Goal: Information Seeking & Learning: Learn about a topic

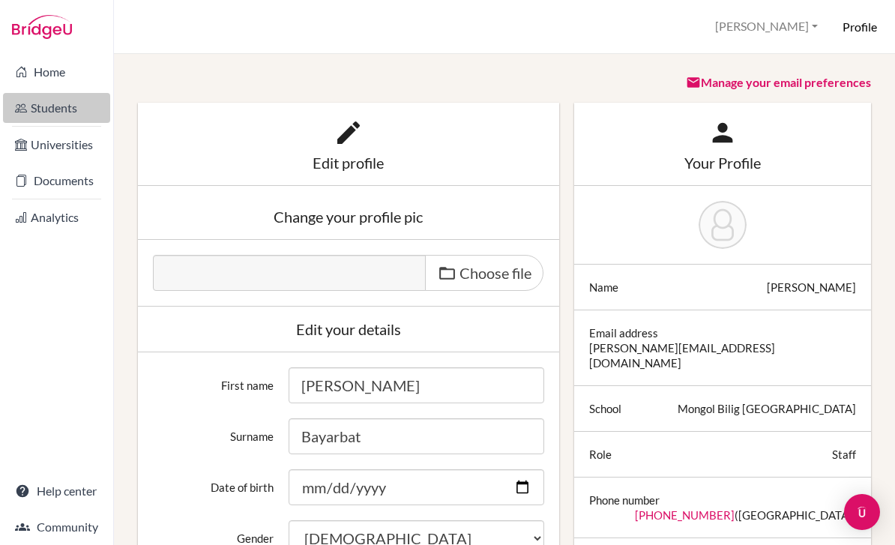
click at [36, 106] on link "Students" at bounding box center [56, 108] width 107 height 30
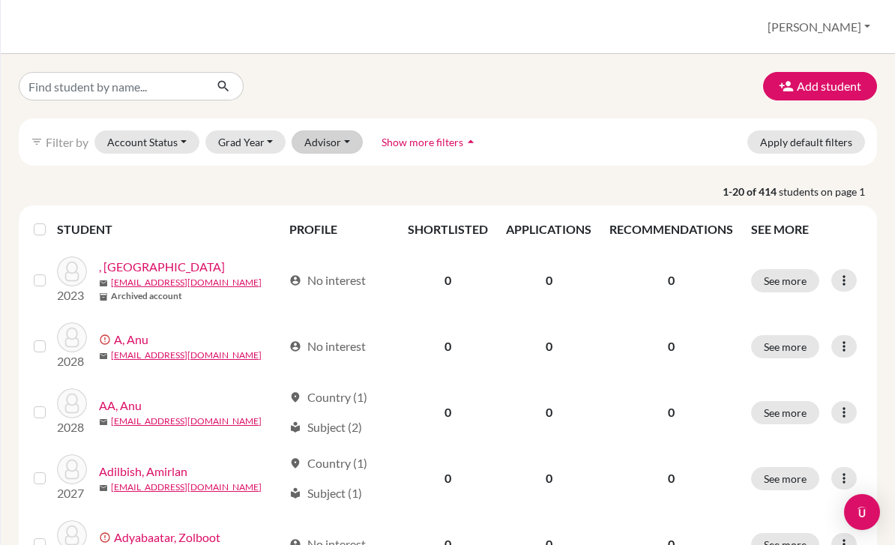
click at [334, 131] on button "Advisor" at bounding box center [327, 141] width 71 height 23
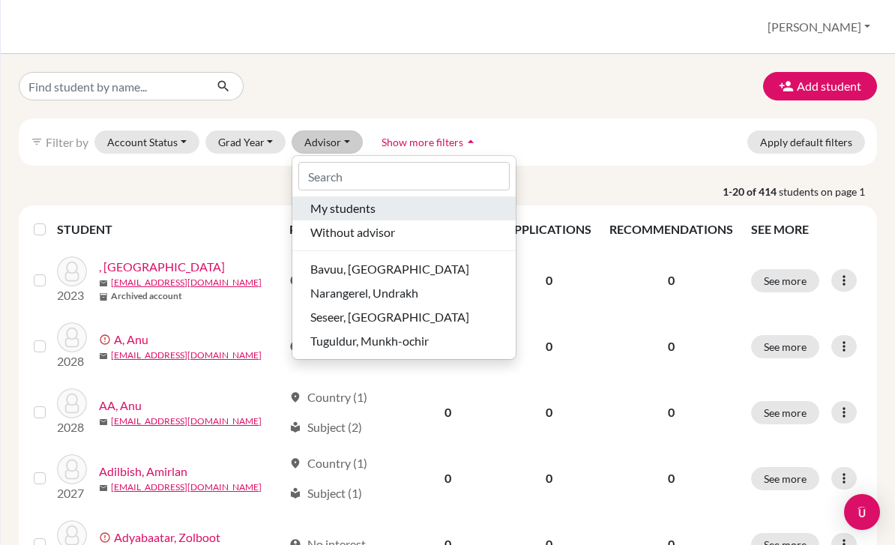
click at [315, 199] on span "My students" at bounding box center [342, 208] width 65 height 18
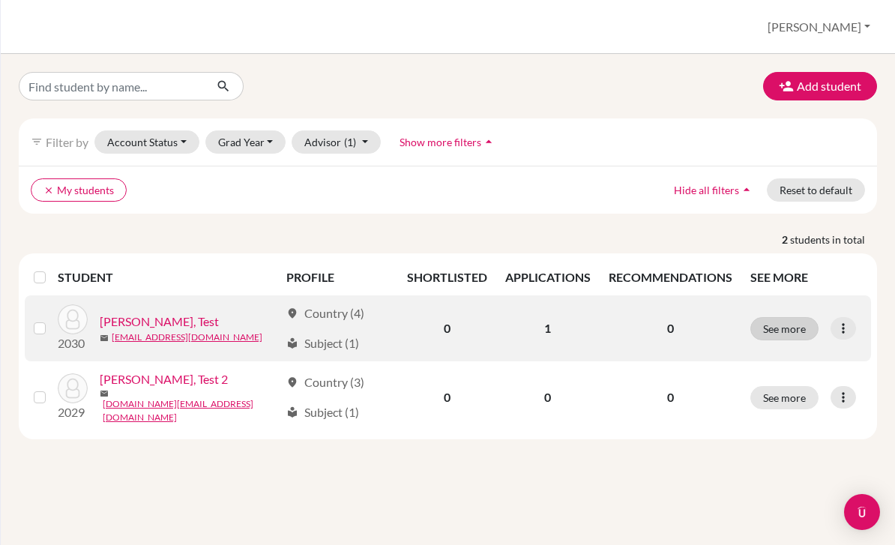
click at [794, 318] on button "See more" at bounding box center [784, 328] width 68 height 23
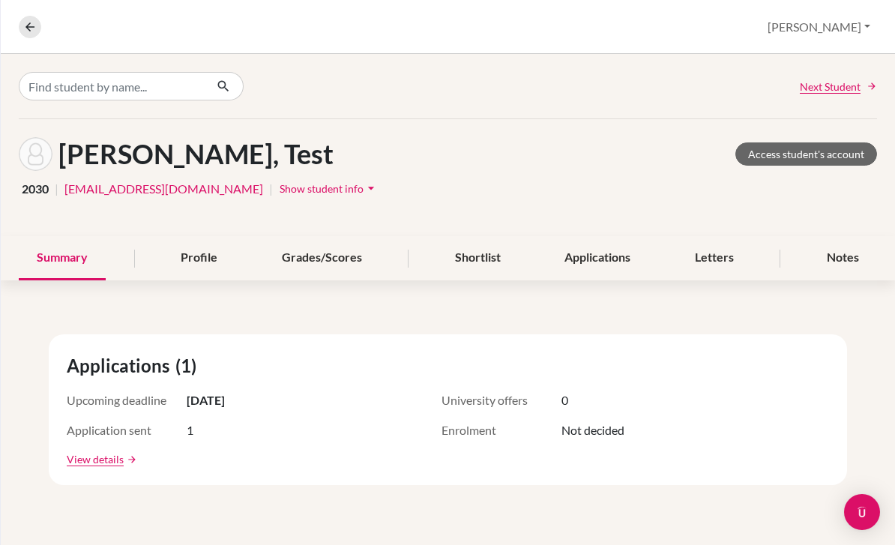
click at [157, 455] on div "View details arrow_forward" at bounding box center [448, 459] width 762 height 16
click at [118, 456] on link "View details" at bounding box center [95, 459] width 57 height 16
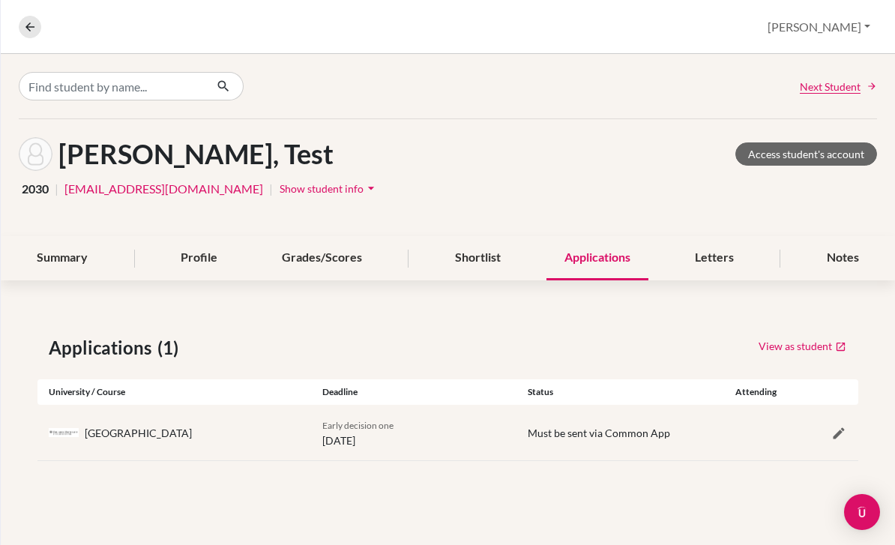
click at [816, 335] on link "View as student" at bounding box center [802, 345] width 89 height 23
